Goal: Task Accomplishment & Management: Use online tool/utility

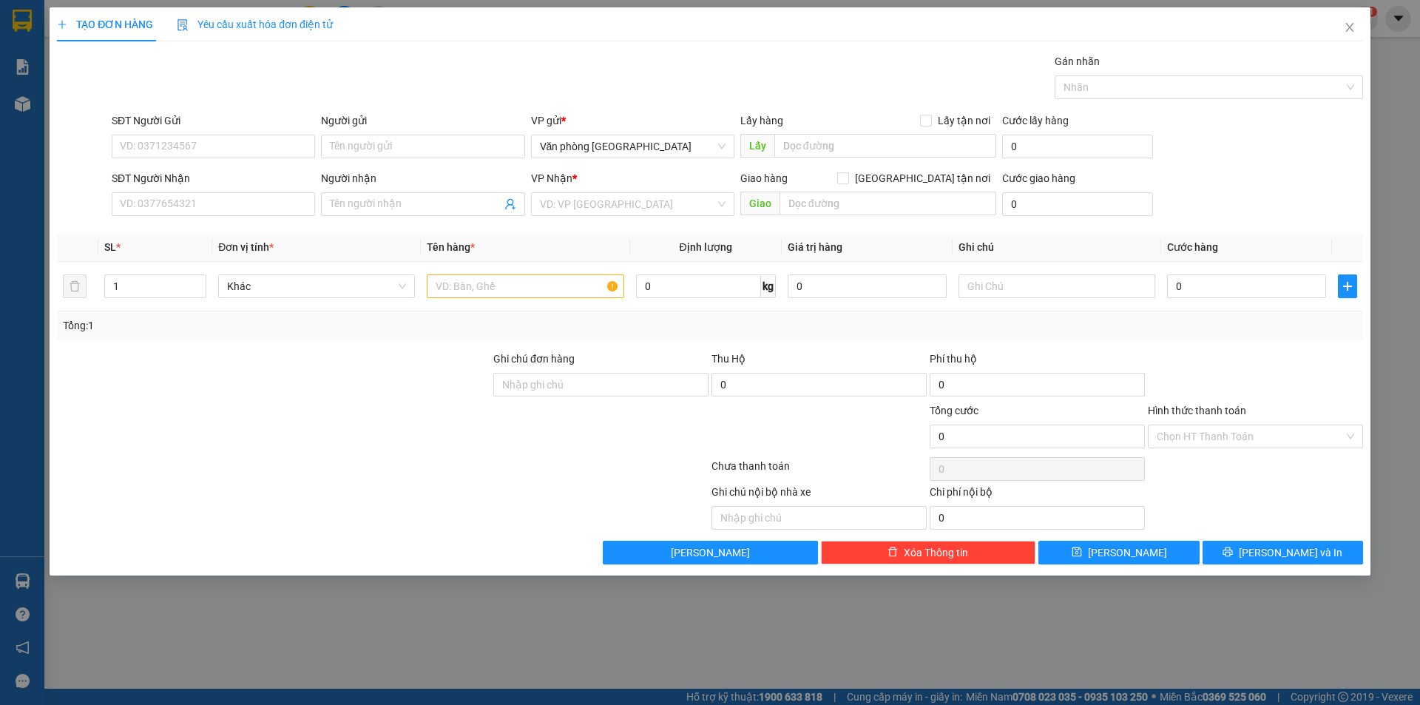
click at [196, 41] on div "Yêu cầu xuất hóa đơn điện tử" at bounding box center [255, 24] width 156 height 34
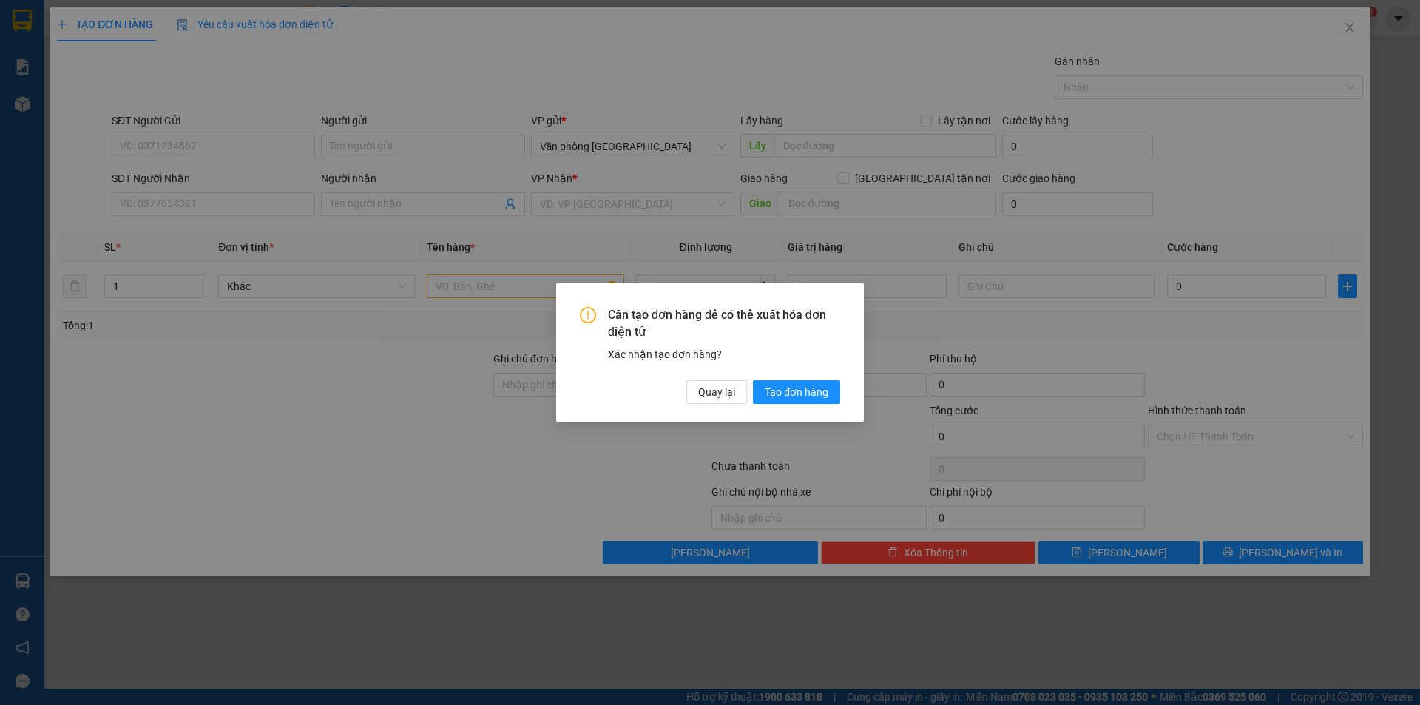
click at [687, 116] on div "Cần tạo đơn hàng để có thể xuất hóa đơn điện tử Xác nhận tạo đơn hàng? Quay lại…" at bounding box center [710, 352] width 1420 height 705
click at [687, 391] on span "Quay lại" at bounding box center [716, 392] width 37 height 16
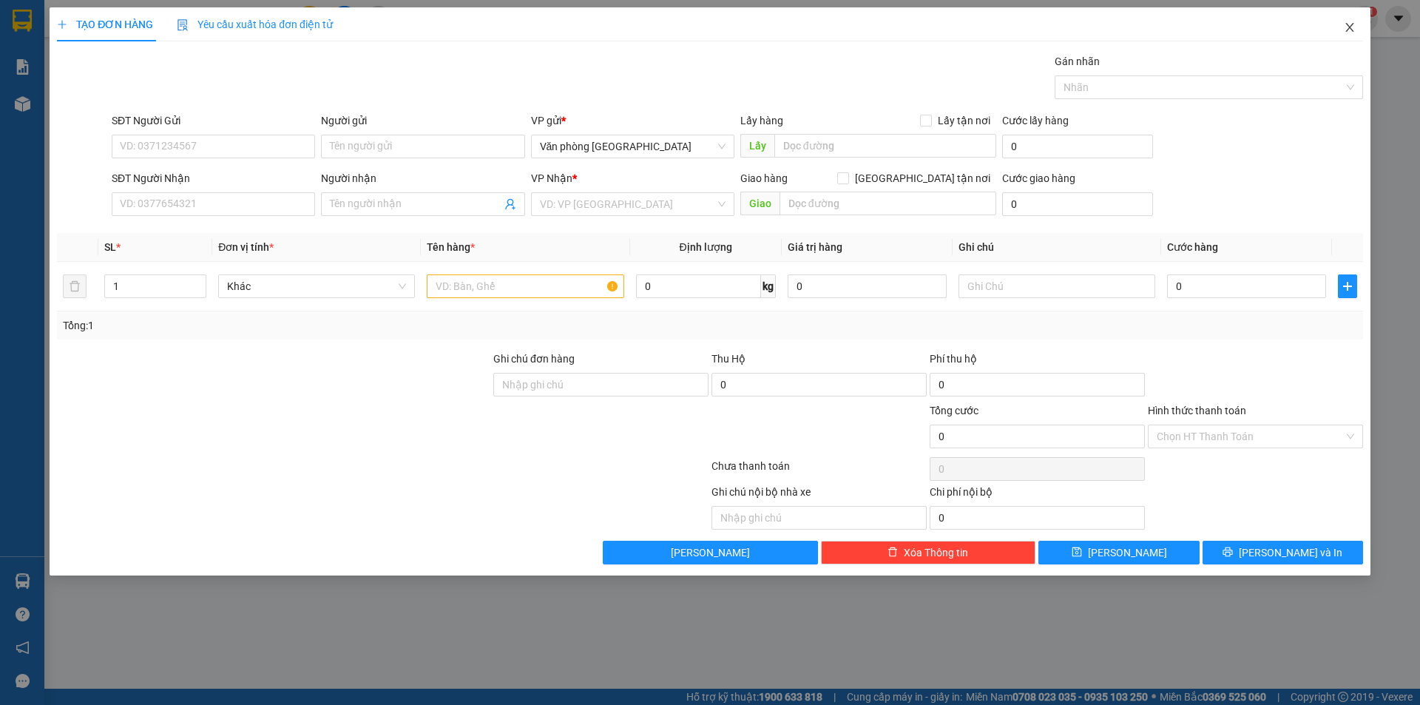
click at [687, 26] on icon "close" at bounding box center [1350, 27] width 12 height 12
